Goal: Information Seeking & Learning: Find specific fact

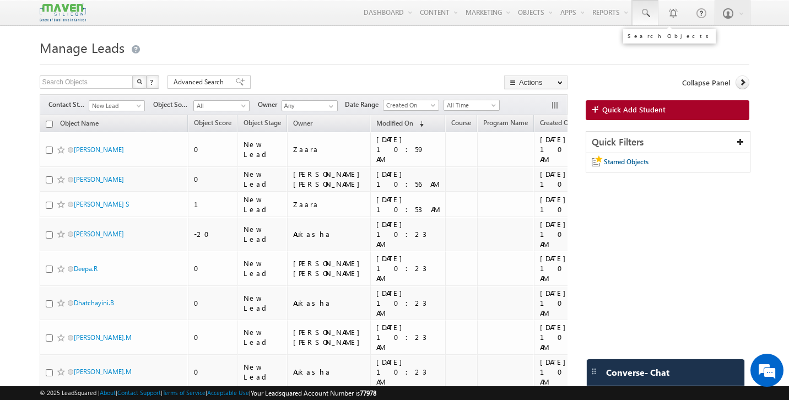
click at [642, 17] on span at bounding box center [644, 13] width 11 height 11
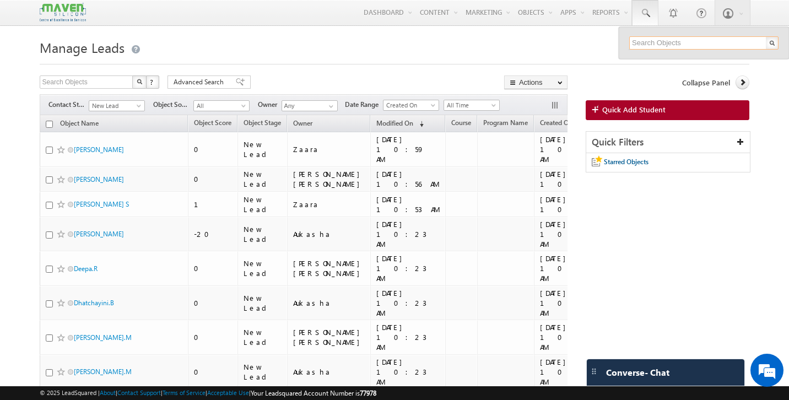
click at [670, 44] on input "text" at bounding box center [703, 42] width 149 height 13
paste input "jithendrakonala@gmail.com"
type input "jithendrakonala@gmail.com"
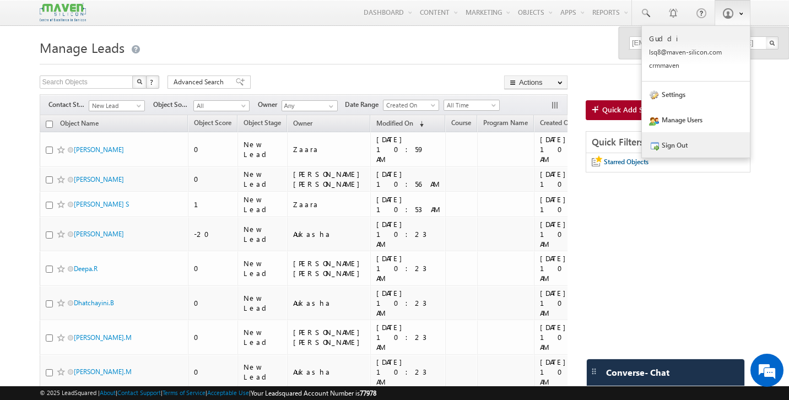
click at [721, 147] on link "Sign Out" at bounding box center [696, 144] width 108 height 25
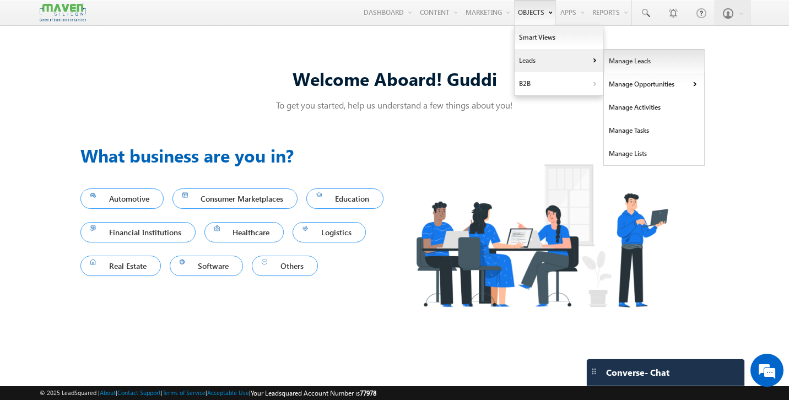
click at [625, 56] on link "Manage Leads" at bounding box center [654, 61] width 101 height 23
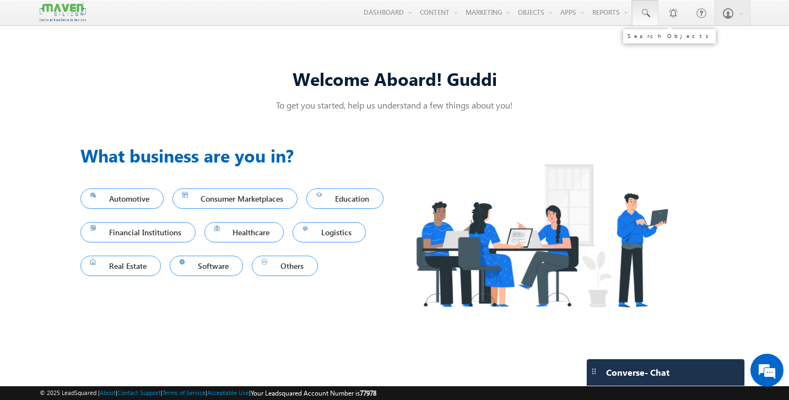
click at [640, 11] on span at bounding box center [644, 13] width 11 height 11
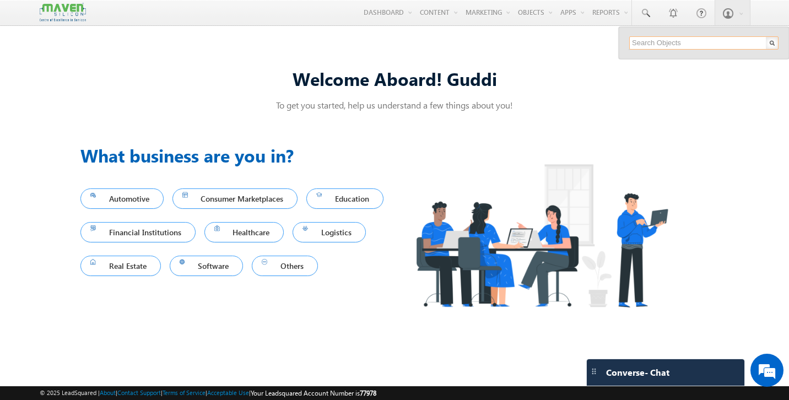
click at [693, 37] on input "text" at bounding box center [703, 42] width 149 height 13
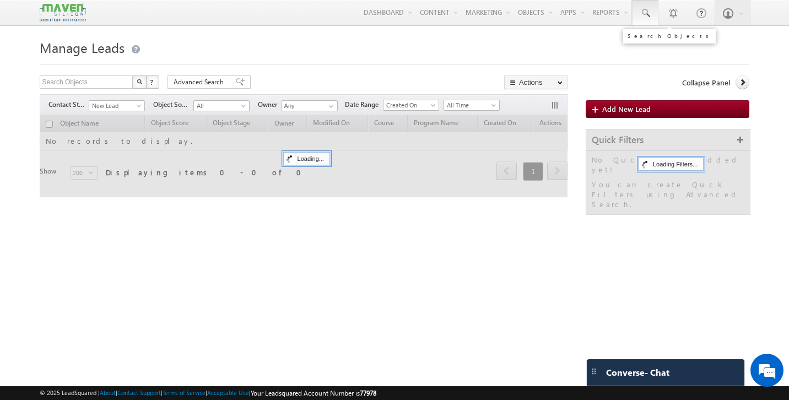
click at [645, 10] on span at bounding box center [644, 13] width 11 height 11
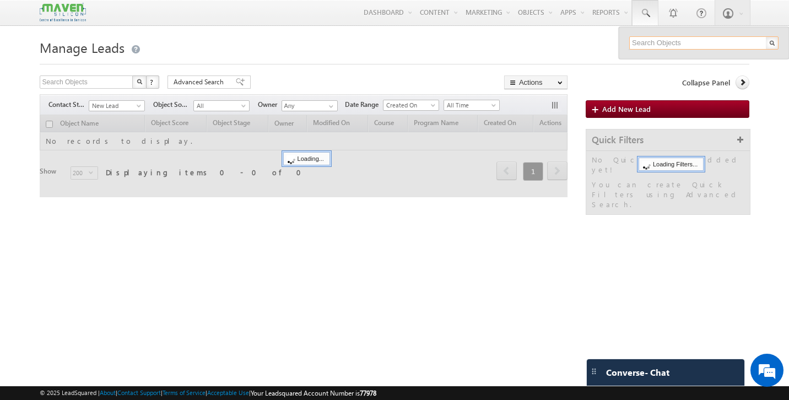
click at [670, 45] on input "text" at bounding box center [703, 42] width 149 height 13
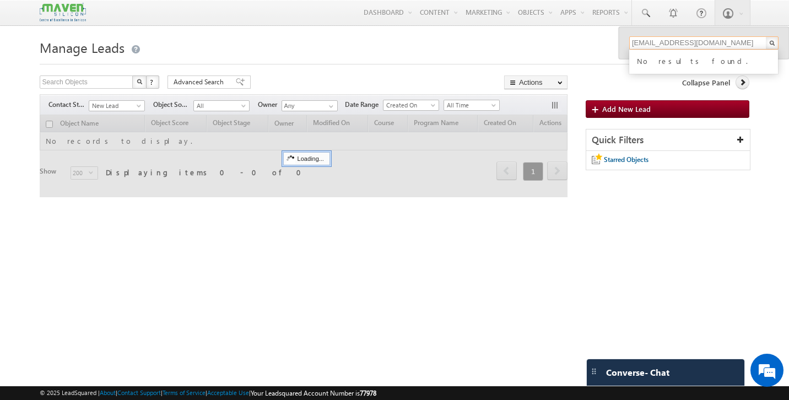
type input "[EMAIL_ADDRESS][DOMAIN_NAME]"
click at [422, 238] on div "Manage Leads Search Objects X ? 0 results found Advanced Search Advanced Search…" at bounding box center [395, 173] width 710 height 275
click at [282, 86] on div "Search Objects X ? 0 results found Advanced Search Advanced Search Advanced sea…" at bounding box center [304, 83] width 528 height 16
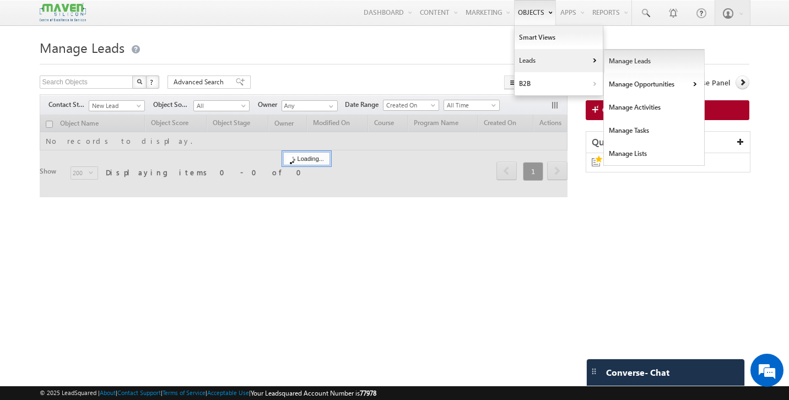
click at [611, 63] on link "Manage Leads" at bounding box center [654, 61] width 101 height 23
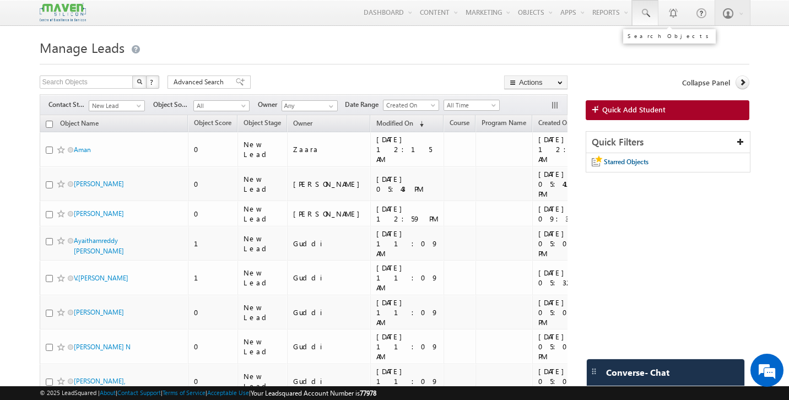
click at [646, 15] on span at bounding box center [644, 13] width 11 height 11
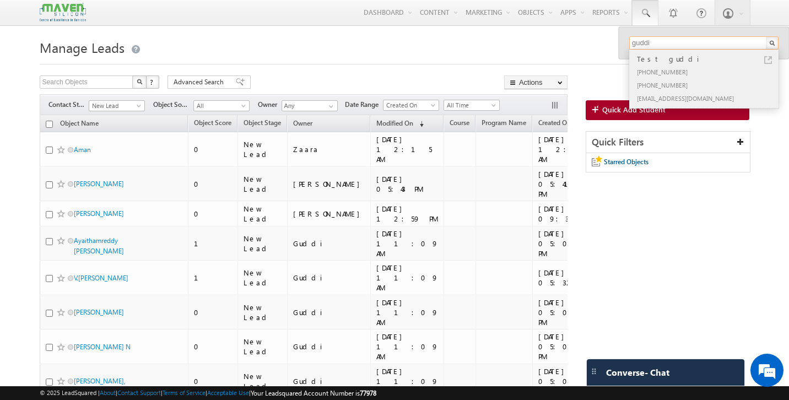
type input "guddi"
click at [685, 77] on div "[PHONE_NUMBER]" at bounding box center [708, 71] width 148 height 13
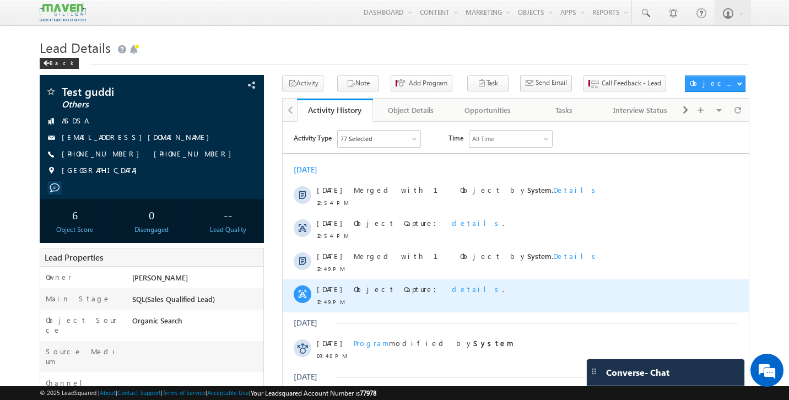
click at [452, 285] on span "details" at bounding box center [477, 288] width 51 height 9
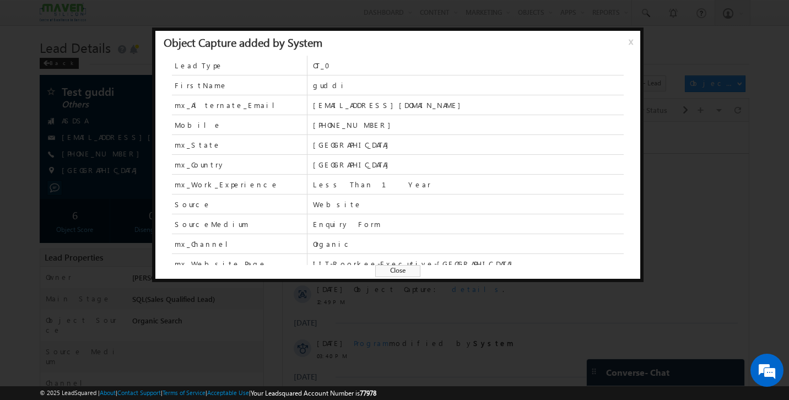
scroll to position [28, 0]
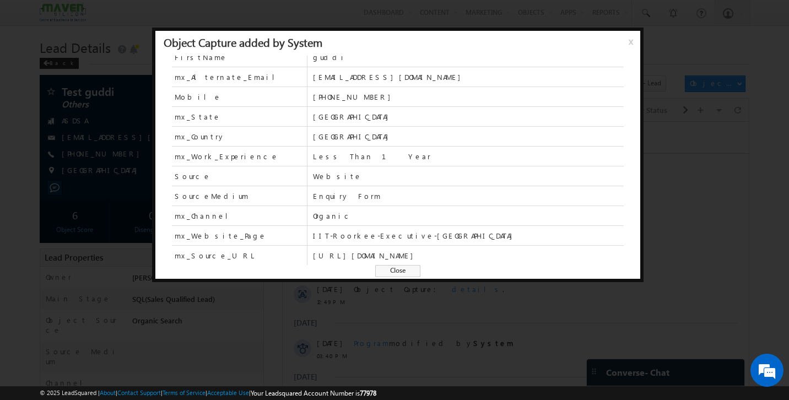
click at [407, 267] on span "Close" at bounding box center [397, 271] width 45 height 12
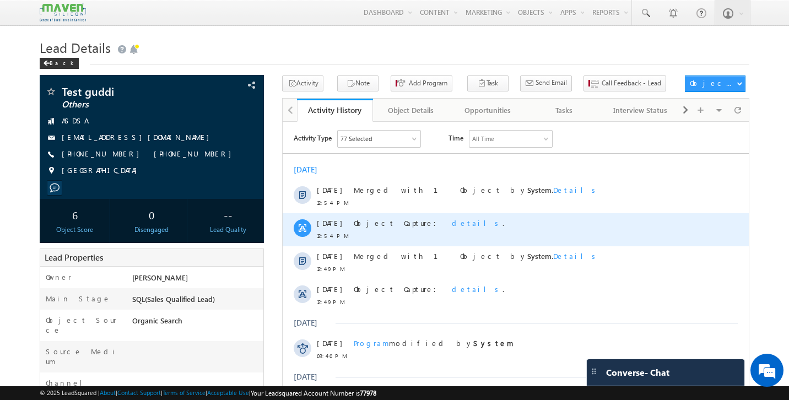
click at [452, 224] on span "details" at bounding box center [477, 222] width 51 height 9
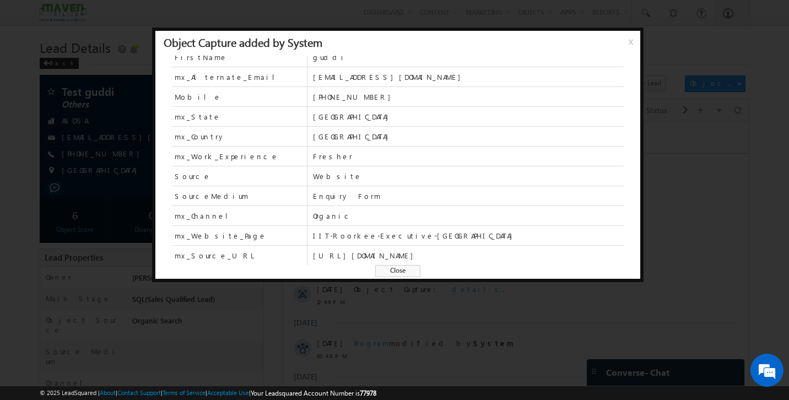
click at [400, 274] on span "Close" at bounding box center [397, 271] width 45 height 12
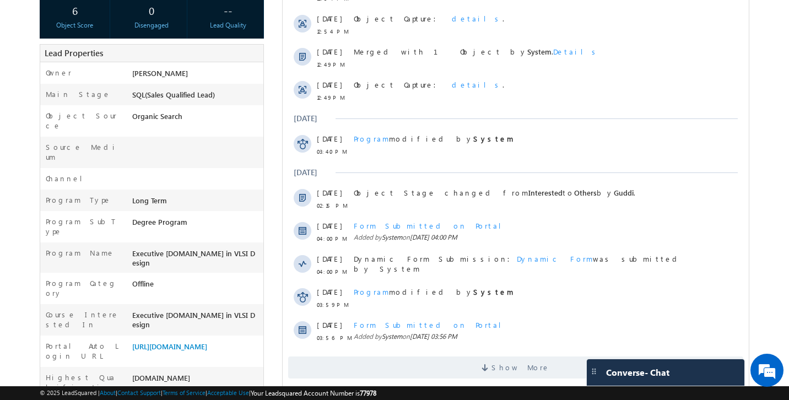
scroll to position [0, 0]
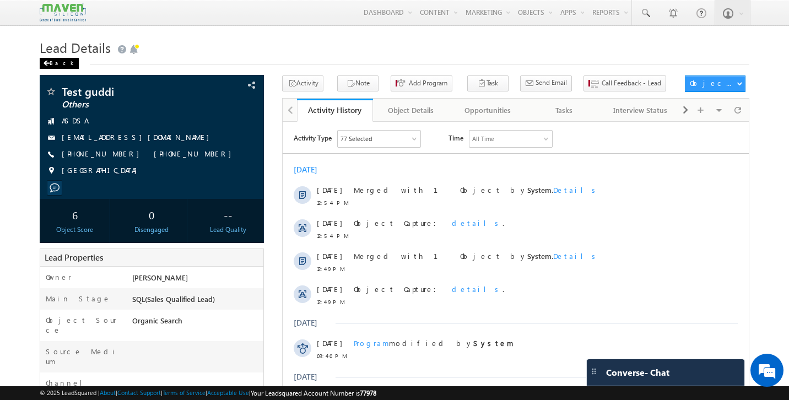
click at [50, 61] on div "Back" at bounding box center [59, 63] width 39 height 11
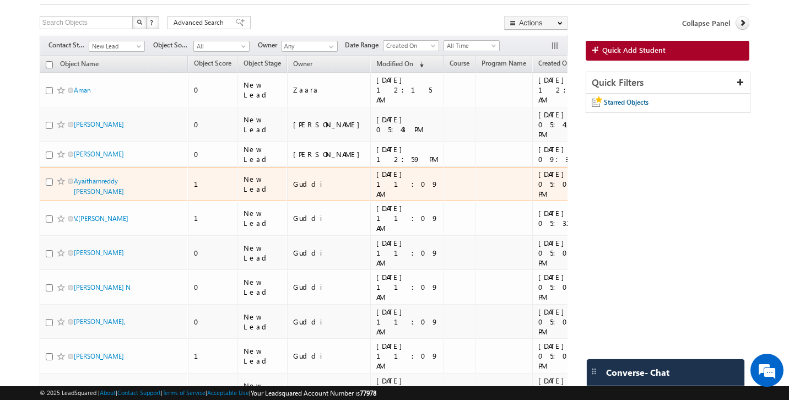
scroll to position [62, 0]
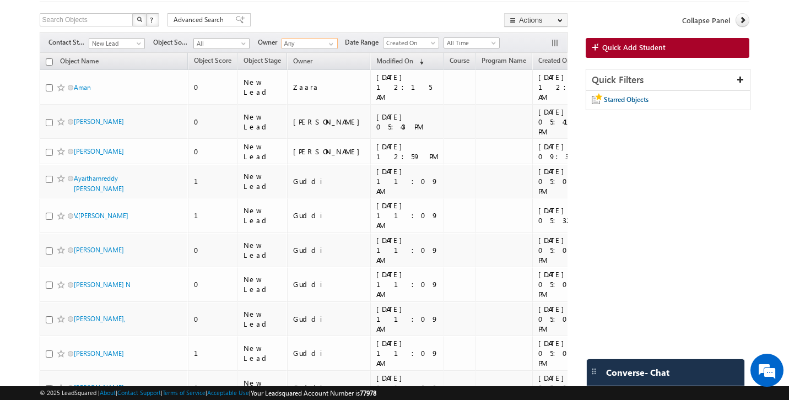
click at [306, 47] on input "Any" at bounding box center [309, 43] width 56 height 11
click at [301, 69] on link "Guddi [EMAIL_ADDRESS][DOMAIN_NAME]" at bounding box center [336, 59] width 110 height 21
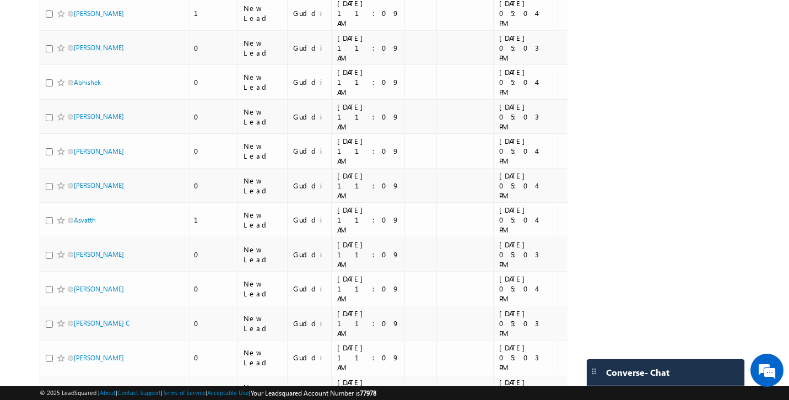
scroll to position [4629, 0]
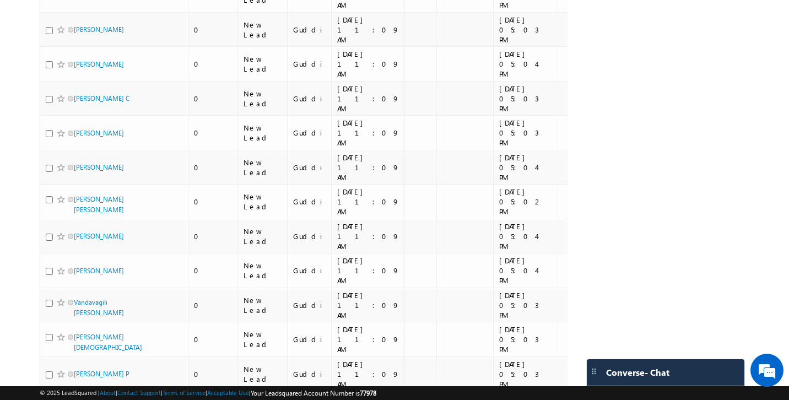
type input "Guddi"
